Goal: Transaction & Acquisition: Subscribe to service/newsletter

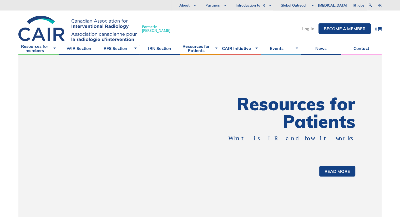
click at [311, 29] on link "Log In" at bounding box center [308, 29] width 12 height 4
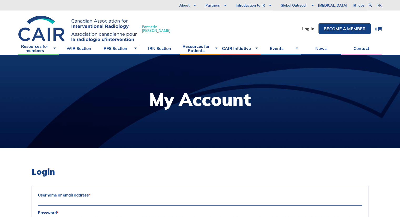
type input "bobjabraham@gmail.com"
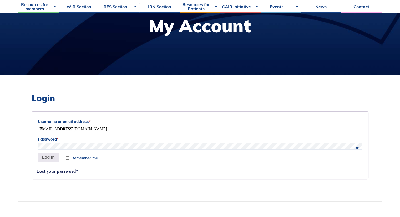
scroll to position [74, 0]
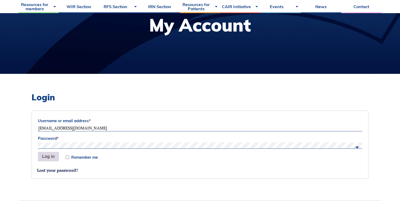
click at [46, 157] on button "Log in" at bounding box center [48, 156] width 21 height 9
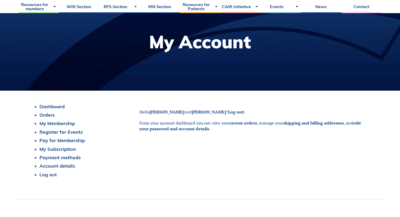
scroll to position [59, 0]
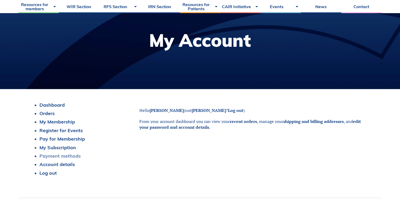
click at [61, 155] on link "Payment methods" at bounding box center [59, 156] width 41 height 6
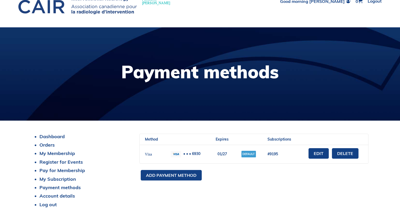
scroll to position [41, 0]
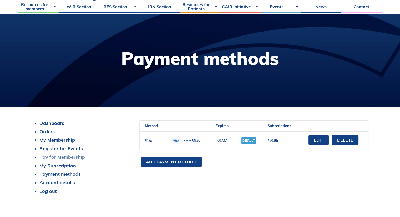
click at [63, 159] on link "Pay for Membership" at bounding box center [62, 157] width 46 height 6
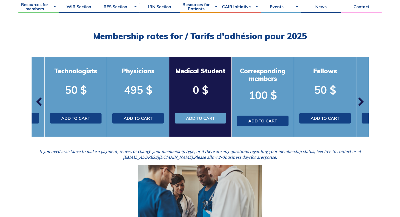
scroll to position [141, 0]
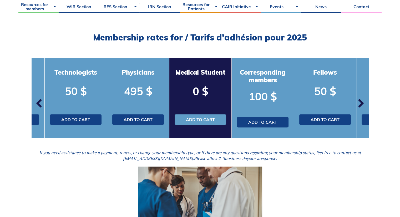
click at [40, 102] on span "button" at bounding box center [40, 104] width 16 height 16
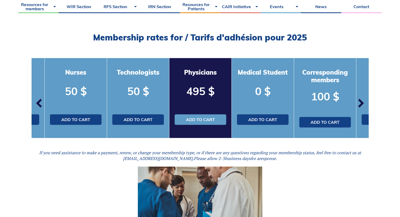
click at [40, 102] on span "button" at bounding box center [40, 104] width 16 height 16
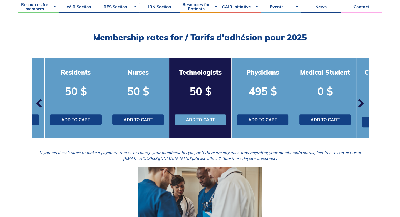
click at [40, 102] on span "button" at bounding box center [40, 104] width 16 height 16
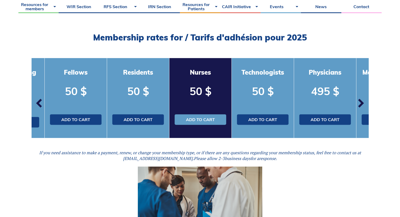
click at [40, 102] on span "button" at bounding box center [40, 104] width 16 height 16
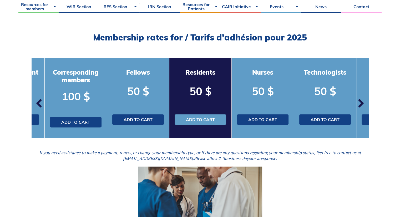
click at [40, 102] on span "button" at bounding box center [40, 104] width 16 height 16
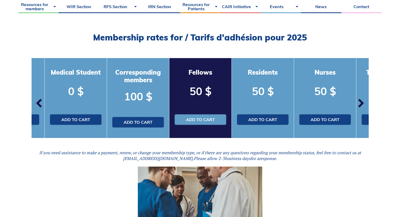
click at [40, 102] on span "button" at bounding box center [40, 104] width 16 height 16
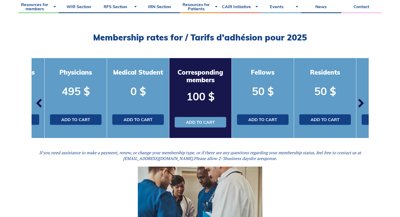
click at [40, 102] on span "button" at bounding box center [40, 104] width 16 height 16
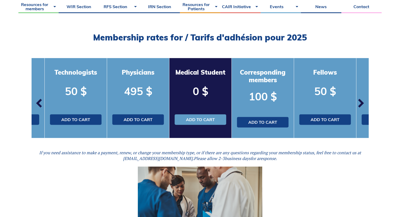
click at [40, 102] on span "button" at bounding box center [40, 104] width 16 height 16
